Goal: Ask a question

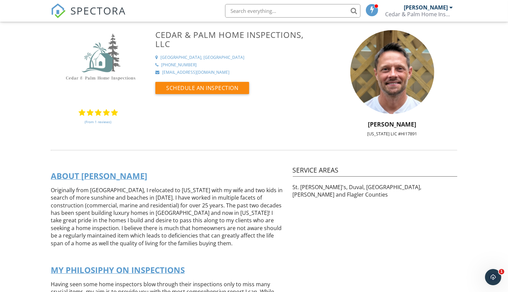
click at [97, 11] on span "SPECTORA" at bounding box center [97, 10] width 55 height 14
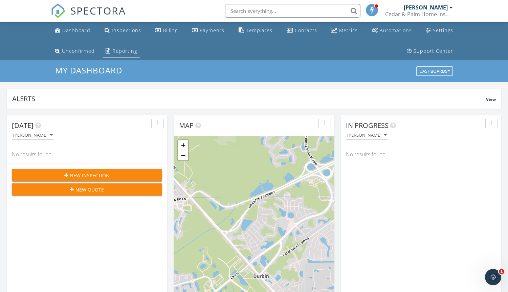
click at [123, 51] on div "Reporting" at bounding box center [124, 51] width 25 height 6
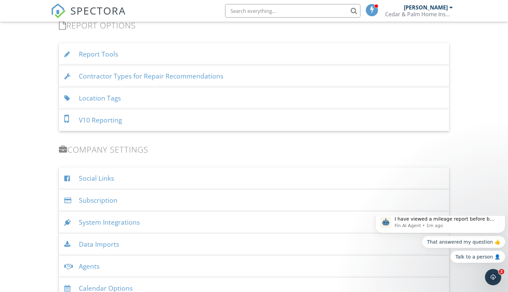
scroll to position [761, 0]
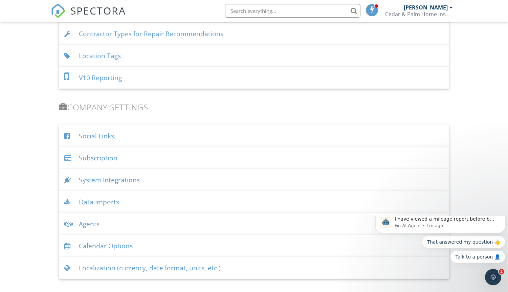
click at [110, 201] on div "Data Imports" at bounding box center [254, 202] width 390 height 22
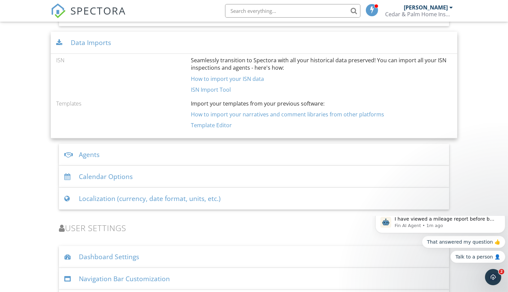
scroll to position [884, 0]
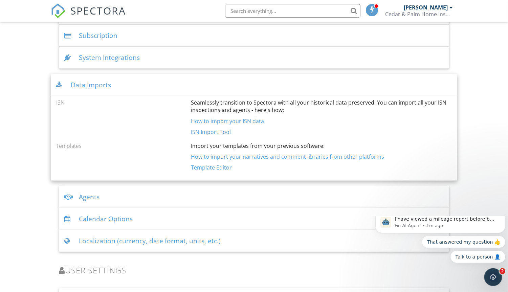
click at [489, 277] on icon "Open Intercom Messenger" at bounding box center [491, 276] width 11 height 11
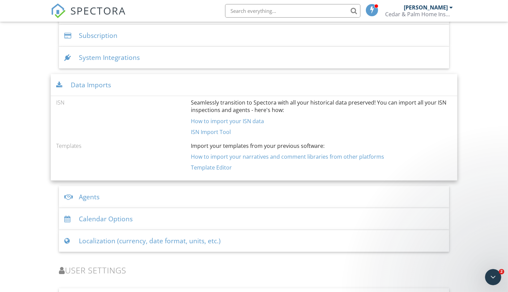
scroll to position [0, 0]
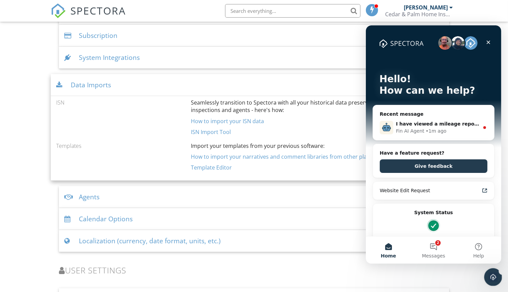
click at [492, 274] on icon "Open Intercom Messenger" at bounding box center [491, 276] width 11 height 11
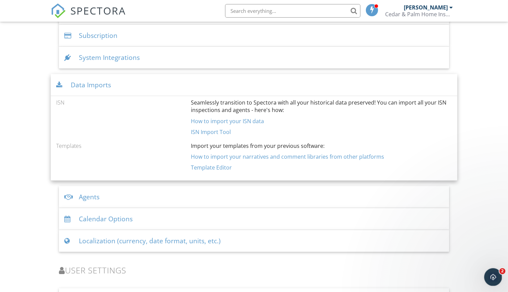
click at [492, 277] on icon "Open Intercom Messenger" at bounding box center [492, 275] width 5 height 5
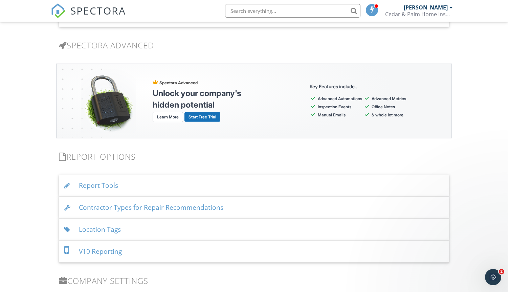
scroll to position [968, 0]
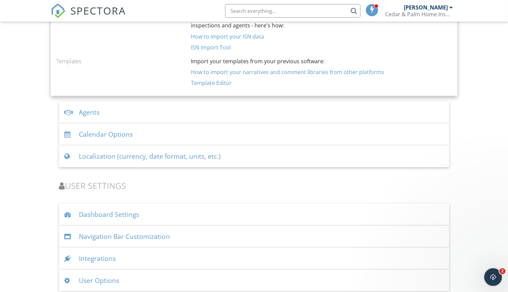
click at [487, 276] on icon "Open Intercom Messenger" at bounding box center [491, 276] width 11 height 11
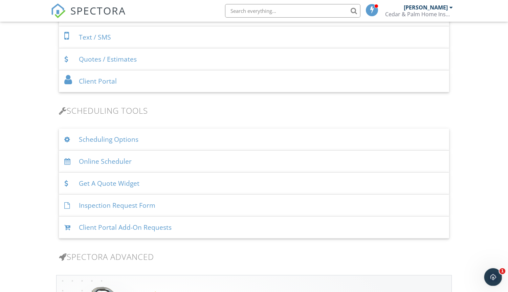
click at [496, 276] on icon "Open Intercom Messenger" at bounding box center [491, 276] width 11 height 11
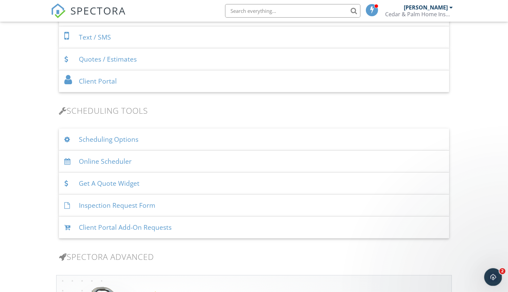
click at [496, 276] on icon "Open Intercom Messenger" at bounding box center [491, 276] width 11 height 11
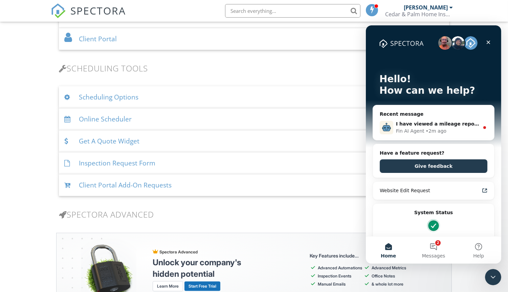
scroll to position [461, 0]
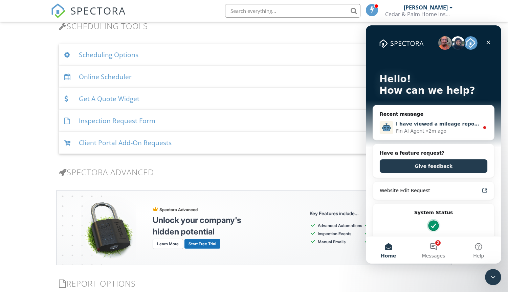
click at [451, 121] on span "I have viewed a mileage report before but can not find it now. How do I get to …" at bounding box center [507, 123] width 224 height 5
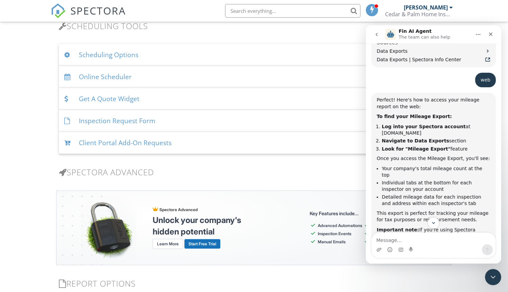
scroll to position [423, 0]
